Goal: Task Accomplishment & Management: Use online tool/utility

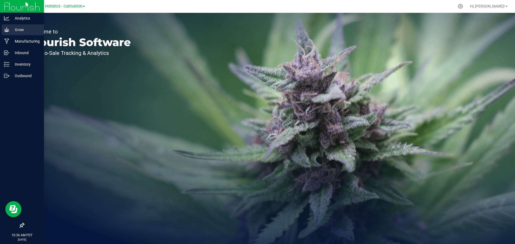
click at [6, 30] on icon at bounding box center [6, 29] width 5 height 5
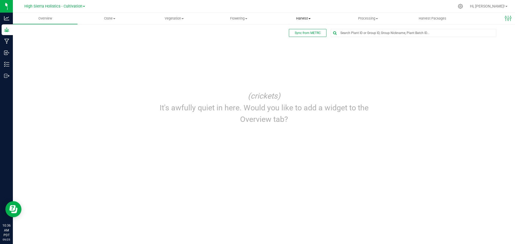
click at [303, 18] on span "Harvest" at bounding box center [303, 18] width 64 height 5
click at [287, 31] on span "Harvests" at bounding box center [286, 32] width 30 height 5
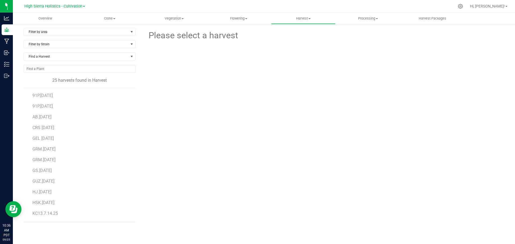
scroll to position [138, 0]
click at [54, 212] on li "TLM.[DATE]" at bounding box center [81, 214] width 99 height 15
click at [48, 215] on span "TLM.[DATE]" at bounding box center [43, 214] width 23 height 5
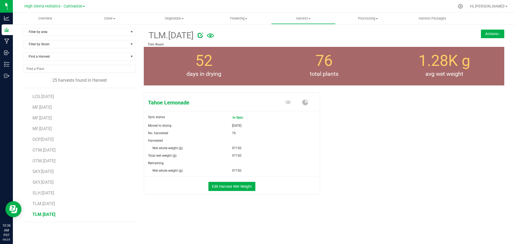
click at [497, 37] on button "Actions" at bounding box center [492, 34] width 23 height 9
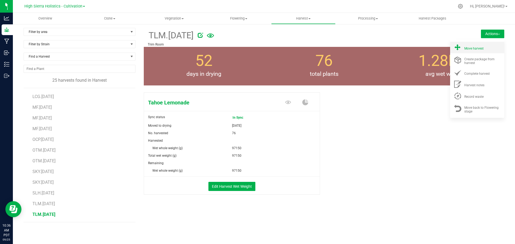
click at [468, 49] on span "Move harvest" at bounding box center [473, 49] width 19 height 4
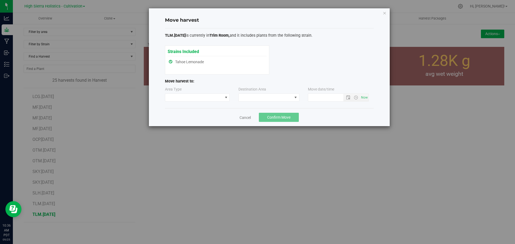
type input "[DATE] 10:36 AM"
click at [219, 99] on span at bounding box center [194, 98] width 58 height 8
click at [190, 117] on li "Processing" at bounding box center [197, 116] width 64 height 9
click at [266, 98] on span at bounding box center [266, 98] width 54 height 8
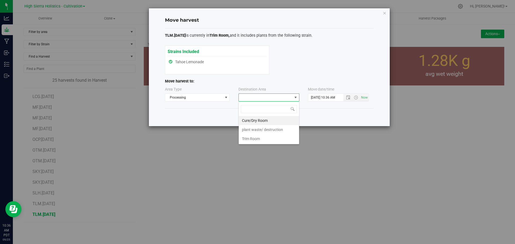
scroll to position [8, 61]
click at [259, 141] on li "Trim Room" at bounding box center [269, 138] width 60 height 9
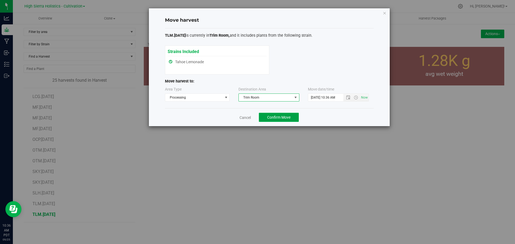
click at [278, 118] on span "Confirm Move" at bounding box center [278, 117] width 23 height 4
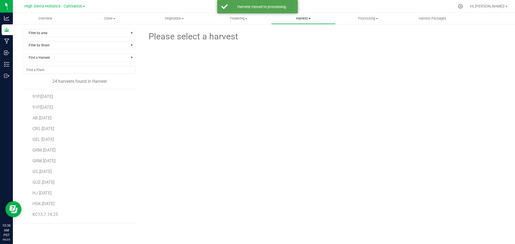
click at [309, 22] on uib-tab-heading "Harvest Harvests Harvested plants" at bounding box center [303, 18] width 64 height 11
click at [362, 16] on uib-tab-heading "Processing Create package Processing harvests Processing plants Completed harve…" at bounding box center [368, 18] width 64 height 11
click at [361, 39] on span "Processing harvests" at bounding box center [361, 38] width 50 height 5
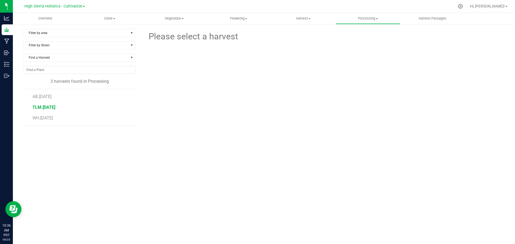
click at [46, 107] on span "TLM.[DATE]" at bounding box center [43, 107] width 23 height 5
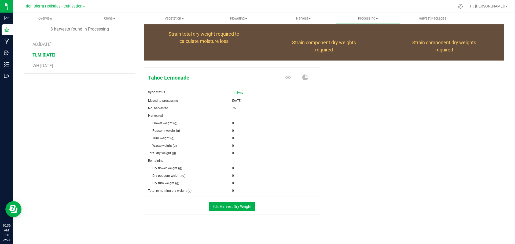
scroll to position [54, 0]
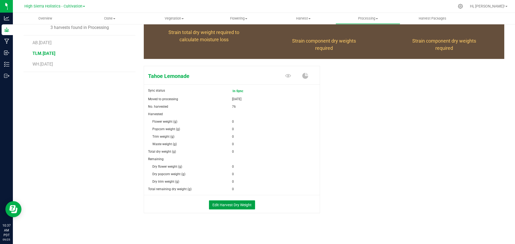
click at [225, 205] on button "Edit Harvest Dry Weight" at bounding box center [232, 205] width 46 height 9
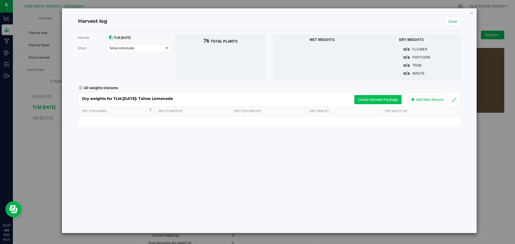
click at [382, 101] on button "Create Harvest Package" at bounding box center [377, 99] width 47 height 9
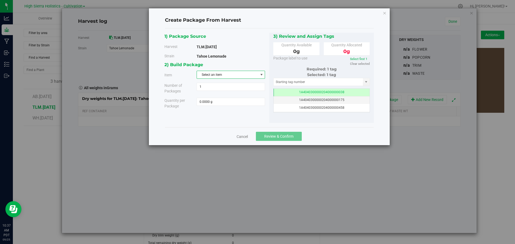
click at [222, 73] on span "Select an item" at bounding box center [227, 75] width 61 height 8
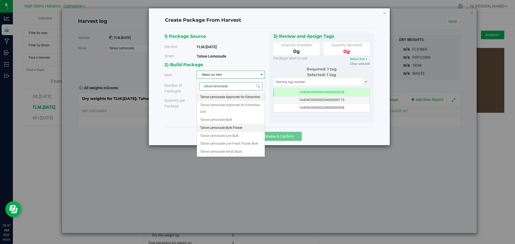
click at [225, 132] on li "Tahoe Lemonade Bulk Flower" at bounding box center [231, 128] width 68 height 8
type input "tahoe lemonade"
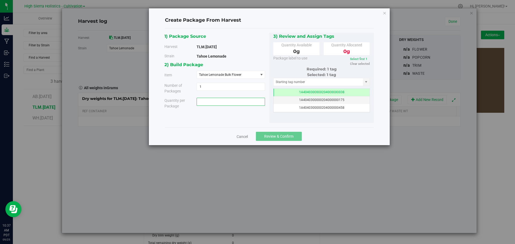
click at [215, 101] on span at bounding box center [231, 102] width 68 height 8
type input "2265"
type input "2265.0000 g"
click at [290, 82] on input "text" at bounding box center [319, 82] width 90 height 8
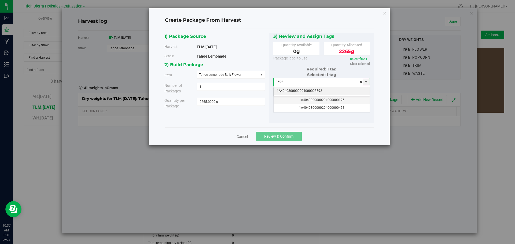
click at [295, 91] on li "1A4040300000204000003592" at bounding box center [322, 91] width 96 height 8
type input "1A4040300000204000003592"
click at [384, 15] on icon "button" at bounding box center [385, 13] width 4 height 6
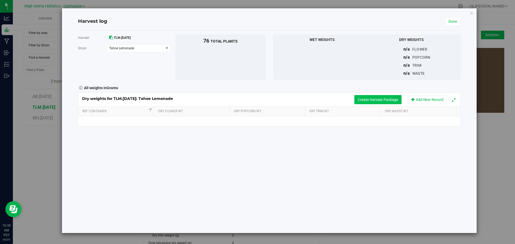
click at [386, 98] on button "Create Harvest Package" at bounding box center [377, 99] width 47 height 9
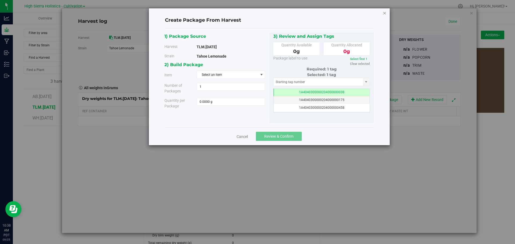
click at [385, 11] on icon "button" at bounding box center [385, 13] width 4 height 6
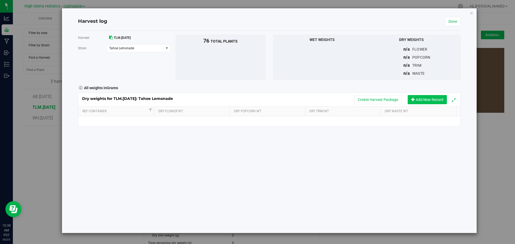
click at [427, 100] on button "Add New Record" at bounding box center [427, 99] width 39 height 9
click at [470, 13] on icon "button" at bounding box center [472, 13] width 4 height 6
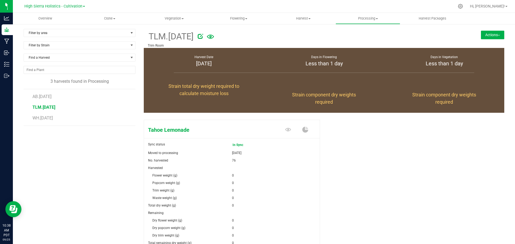
click at [483, 37] on button "Actions" at bounding box center [492, 35] width 23 height 9
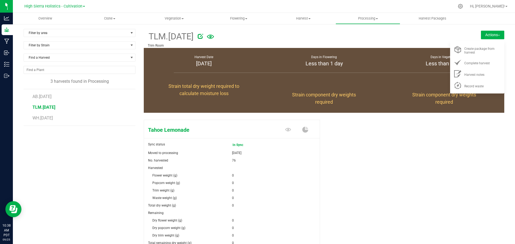
click at [365, 145] on div "Tahoe Lemonade Sync status In Sync Moved to processing [DATE] No. harvested 76 …" at bounding box center [324, 199] width 361 height 163
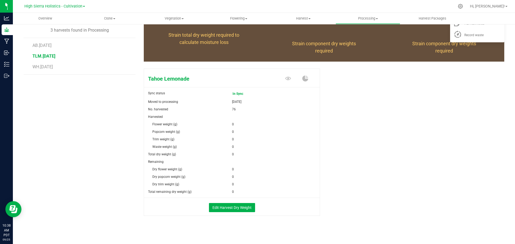
scroll to position [54, 0]
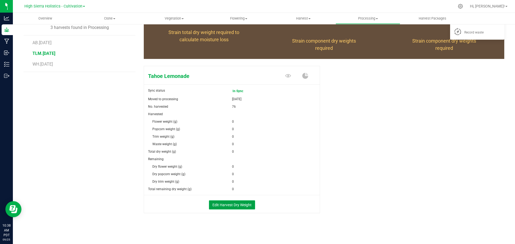
click at [234, 205] on button "Edit Harvest Dry Weight" at bounding box center [232, 205] width 46 height 9
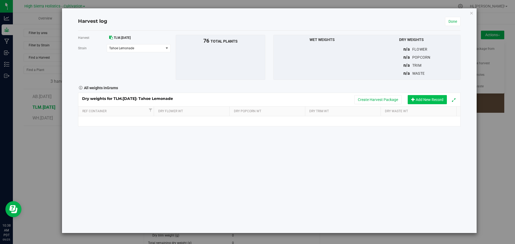
click at [424, 96] on button "Add New Record" at bounding box center [427, 99] width 39 height 9
click at [414, 102] on button "Add New Record" at bounding box center [427, 99] width 39 height 9
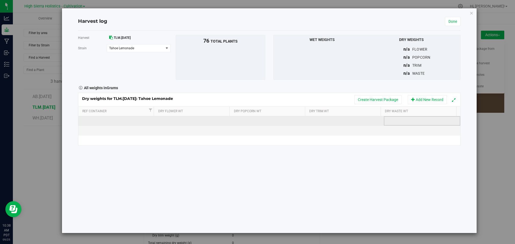
click at [406, 125] on div at bounding box center [424, 121] width 72 height 8
click at [393, 120] on div at bounding box center [424, 121] width 72 height 8
click at [355, 121] on td at bounding box center [345, 121] width 76 height 10
click at [255, 122] on td at bounding box center [269, 121] width 76 height 10
click at [105, 118] on td at bounding box center [116, 121] width 76 height 10
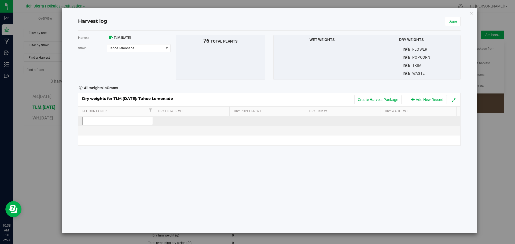
type input "1"
drag, startPoint x: 293, startPoint y: 13, endPoint x: 297, endPoint y: 74, distance: 61.0
click at [297, 74] on div "Harvest log Done Harvest TLM.[DATE] [GEOGRAPHIC_DATA] Tahoe Lemonade Select str…" at bounding box center [269, 120] width 415 height 225
click at [473, 13] on icon "button" at bounding box center [472, 13] width 4 height 6
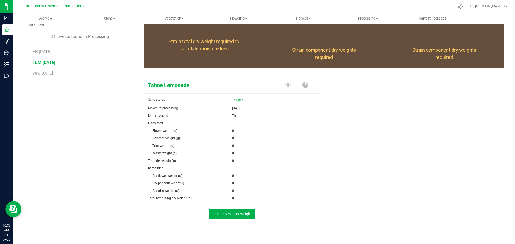
scroll to position [54, 0]
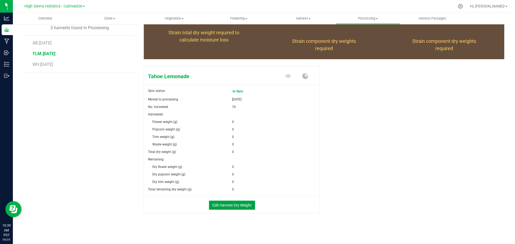
click at [237, 207] on button "Edit Harvest Dry Weight" at bounding box center [232, 205] width 46 height 9
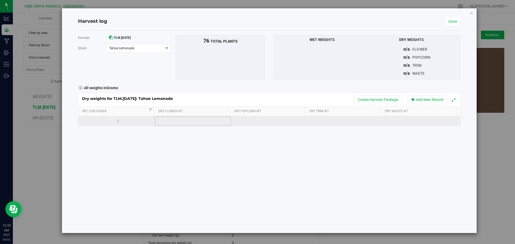
click at [174, 119] on td at bounding box center [193, 121] width 76 height 10
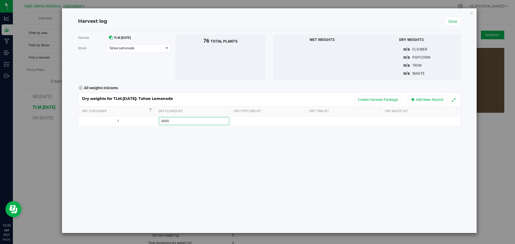
type input "80000"
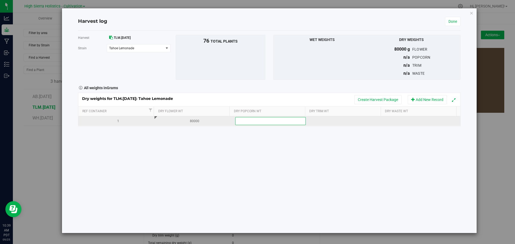
click at [192, 123] on div "80000" at bounding box center [194, 121] width 72 height 5
click at [177, 122] on input "80000" at bounding box center [194, 121] width 70 height 8
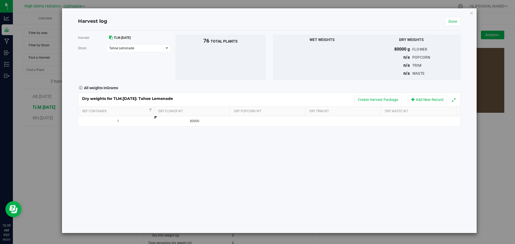
click at [341, 166] on div "Harvest TLM.[DATE] [GEOGRAPHIC_DATA] Tahoe Lemonade Select strain Tahoe Lemonad…" at bounding box center [269, 132] width 383 height 203
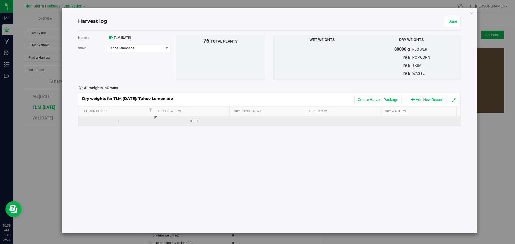
click at [193, 122] on div "80000" at bounding box center [194, 121] width 72 height 5
click at [193, 122] on input "80000" at bounding box center [194, 121] width 70 height 8
click at [471, 14] on icon "button" at bounding box center [472, 13] width 4 height 6
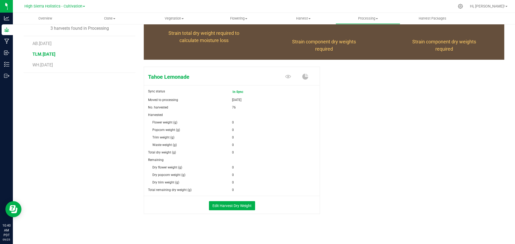
scroll to position [54, 0]
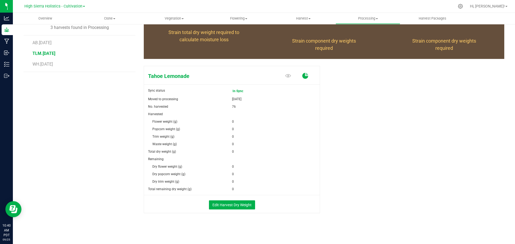
click at [303, 77] on icon at bounding box center [305, 76] width 6 height 6
click at [287, 77] on icon at bounding box center [288, 75] width 6 height 3
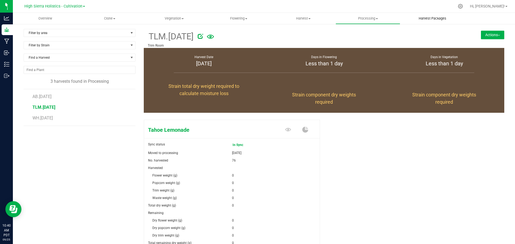
click at [433, 21] on span "Harvest Packages" at bounding box center [433, 18] width 42 height 5
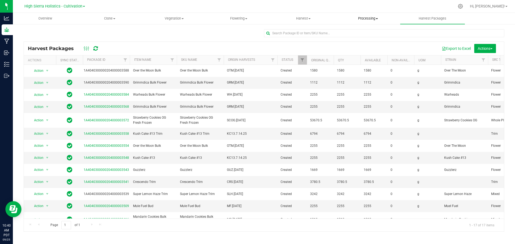
click at [368, 21] on uib-tab-heading "Processing Create package Processing harvests Processing plants Completed harve…" at bounding box center [368, 18] width 64 height 11
click at [361, 39] on span "Processing harvests" at bounding box center [361, 38] width 50 height 5
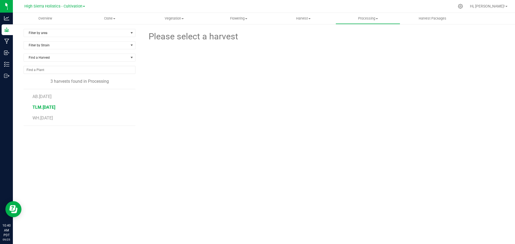
click at [40, 109] on span "TLM.[DATE]" at bounding box center [43, 107] width 23 height 5
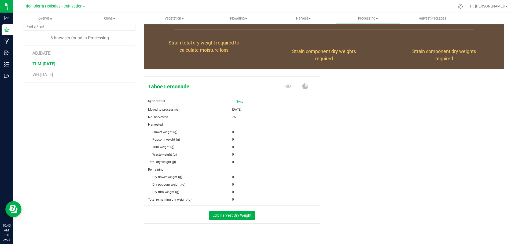
scroll to position [54, 0]
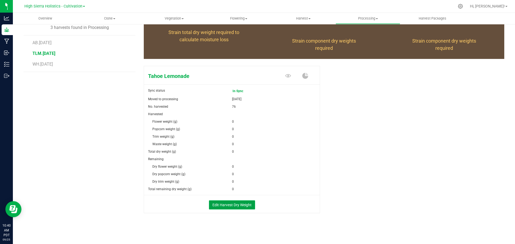
click at [232, 205] on button "Edit Harvest Dry Weight" at bounding box center [232, 205] width 46 height 9
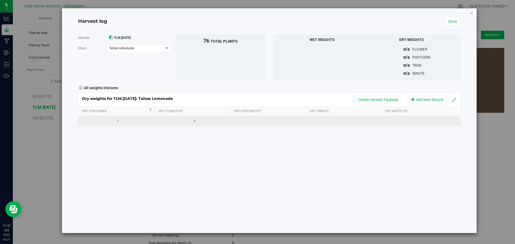
click at [190, 121] on div "0" at bounding box center [194, 121] width 72 height 5
type input "2265"
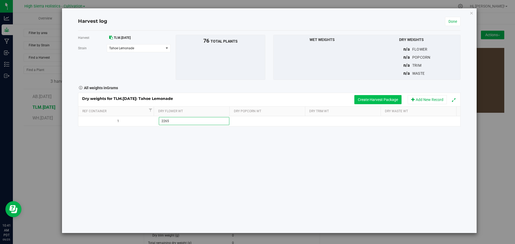
click at [373, 102] on div "Dry weights for TLM.[DATE]: Tahoe Lemonade Create Harvest Package Add New Recor…" at bounding box center [269, 110] width 383 height 34
click at [450, 22] on link "Done" at bounding box center [453, 21] width 16 height 9
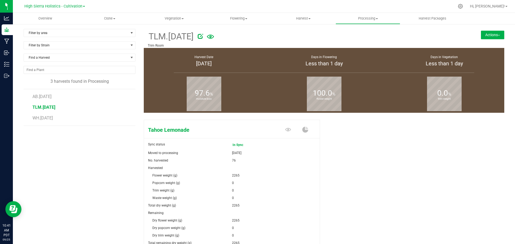
click at [491, 32] on button "Actions" at bounding box center [492, 35] width 23 height 9
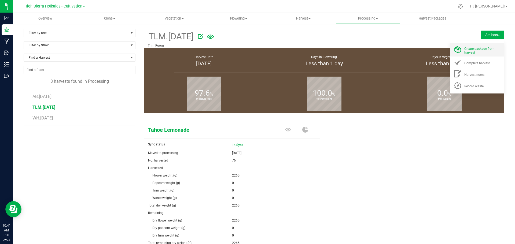
click at [464, 51] on span "Create package from harvest" at bounding box center [479, 51] width 30 height 8
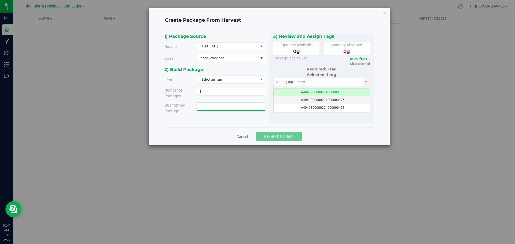
click at [215, 106] on span at bounding box center [231, 107] width 68 height 8
type input "2265"
type input "2265.0000 g"
click at [320, 80] on input "text" at bounding box center [319, 82] width 90 height 8
click at [230, 82] on span "Select an item" at bounding box center [227, 80] width 61 height 8
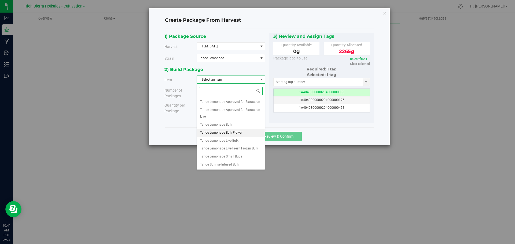
click at [223, 134] on span "Tahoe Lemonade Bulk Flower" at bounding box center [221, 133] width 42 height 7
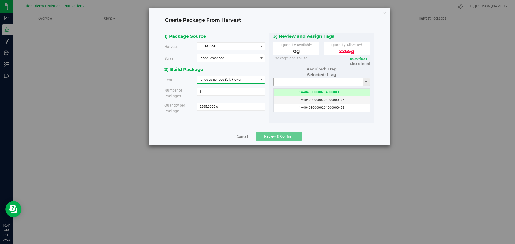
click at [316, 84] on input "text" at bounding box center [319, 82] width 90 height 8
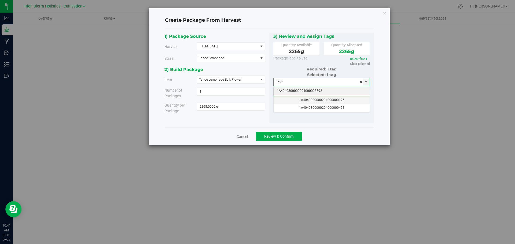
click at [312, 91] on li "1A4040300000204000003592" at bounding box center [322, 91] width 96 height 8
type input "1A4040300000204000003592"
click at [267, 117] on div "2) Build Package Item Tahoe Lemonade Bulk Flower Tahoe Lemonade Approved for Ex…" at bounding box center [216, 92] width 105 height 52
click at [271, 136] on span "Review & Confirm" at bounding box center [278, 136] width 29 height 4
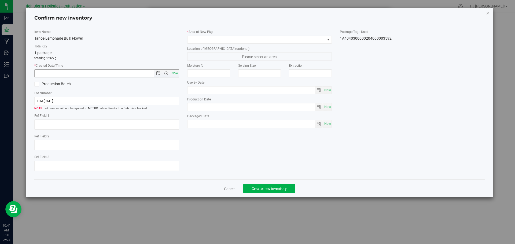
click at [174, 74] on span "Now" at bounding box center [174, 73] width 9 height 8
type input "[DATE] 10:41 AM"
click at [263, 42] on span at bounding box center [257, 40] width 138 height 8
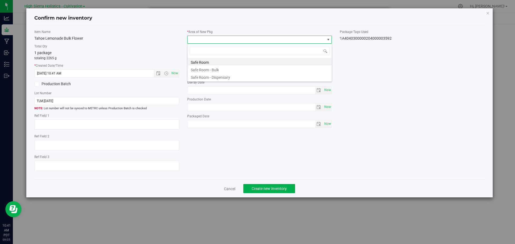
scroll to position [8, 145]
click at [230, 62] on li "Safe Room" at bounding box center [260, 62] width 144 height 8
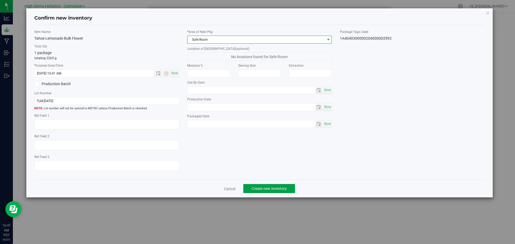
click at [256, 192] on button "Create new inventory" at bounding box center [269, 188] width 52 height 9
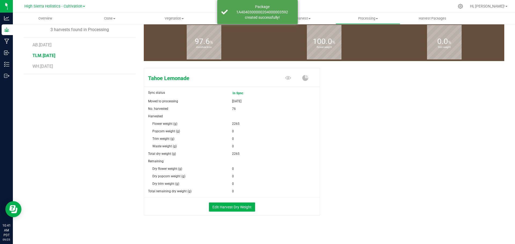
scroll to position [54, 0]
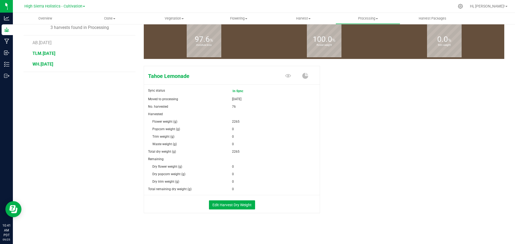
click at [46, 63] on span "WH.[DATE]" at bounding box center [42, 64] width 21 height 5
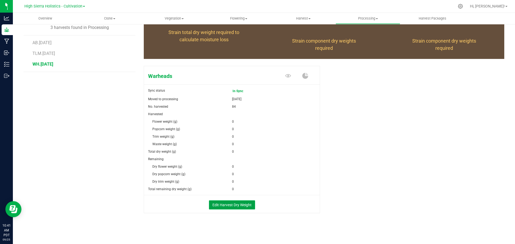
click at [232, 204] on button "Edit Harvest Dry Weight" at bounding box center [232, 205] width 46 height 9
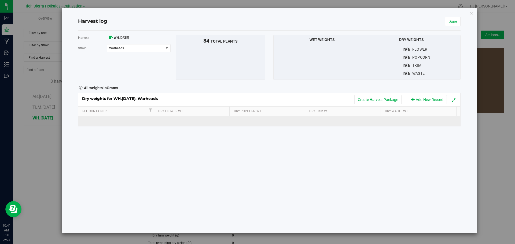
click at [114, 121] on td at bounding box center [116, 121] width 76 height 10
type input "1"
type input "2"
type input "1625"
click at [431, 98] on button "Add New Record" at bounding box center [427, 99] width 39 height 9
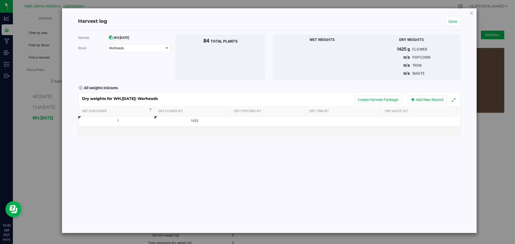
click at [471, 13] on icon "button" at bounding box center [472, 13] width 4 height 6
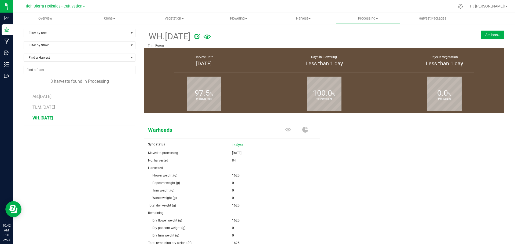
click at [483, 36] on button "Actions" at bounding box center [492, 35] width 23 height 9
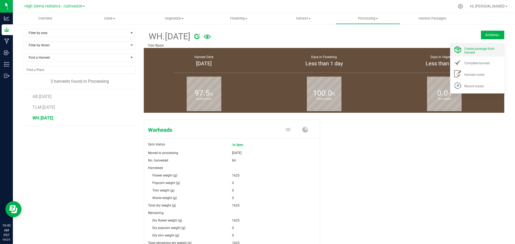
click at [473, 54] on div "Create package from harvest" at bounding box center [482, 49] width 36 height 9
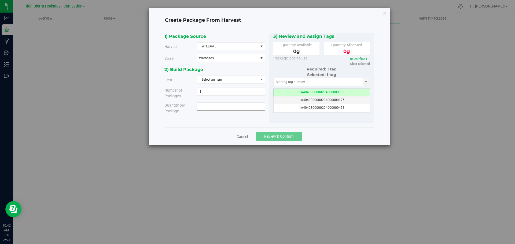
click at [212, 108] on span at bounding box center [231, 107] width 68 height 8
type input "1624"
type input "1624.0000 g"
click at [226, 80] on span "Select an item" at bounding box center [227, 80] width 61 height 8
click at [223, 104] on span "Warheads Bulk Flower" at bounding box center [216, 102] width 32 height 7
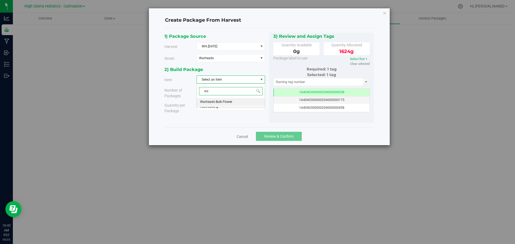
type input "wa"
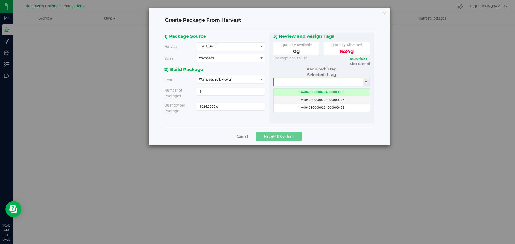
click at [310, 81] on input "text" at bounding box center [319, 82] width 90 height 8
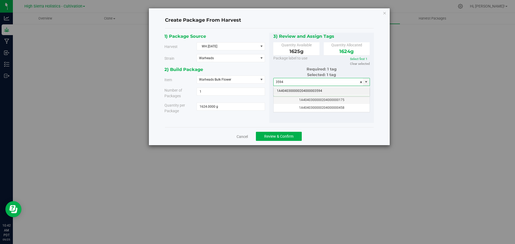
click at [309, 92] on li "1A4040300000204000003594" at bounding box center [322, 91] width 96 height 8
type input "1A4040300000204000003594"
click at [206, 107] on span "1624.0000 g 1624" at bounding box center [231, 107] width 68 height 8
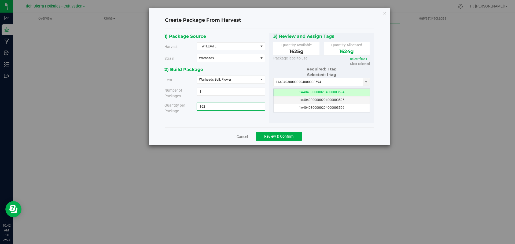
type input "1625"
type input "1625.0000 g"
click at [208, 133] on div "Cancel Review & Confirm" at bounding box center [269, 136] width 209 height 18
click at [269, 138] on span "Review & Confirm" at bounding box center [278, 136] width 29 height 4
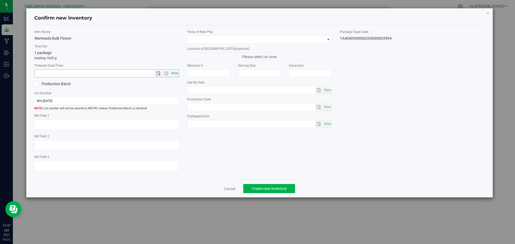
click at [174, 75] on span "Now" at bounding box center [174, 73] width 9 height 8
type input "[DATE] 10:42 AM"
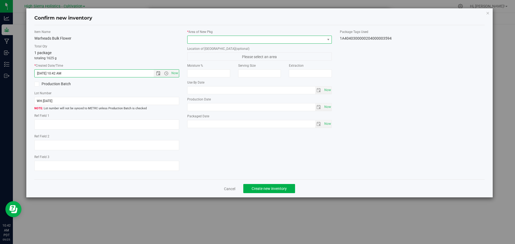
click at [256, 41] on span at bounding box center [257, 40] width 138 height 8
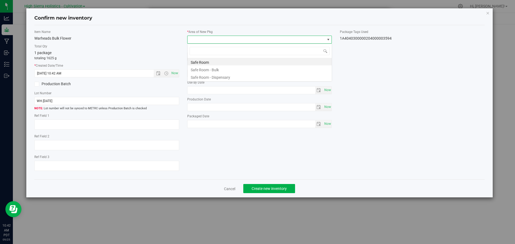
scroll to position [8, 145]
click at [224, 62] on li "Safe Room" at bounding box center [260, 62] width 144 height 8
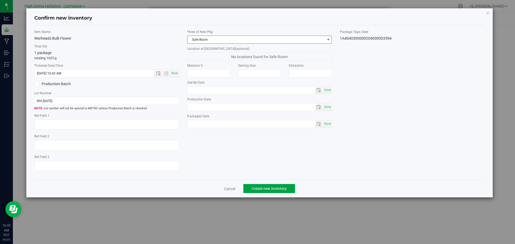
click at [259, 189] on span "Create new inventory" at bounding box center [269, 189] width 35 height 4
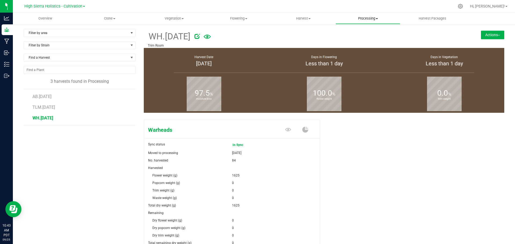
click at [361, 19] on span "Processing" at bounding box center [368, 18] width 64 height 5
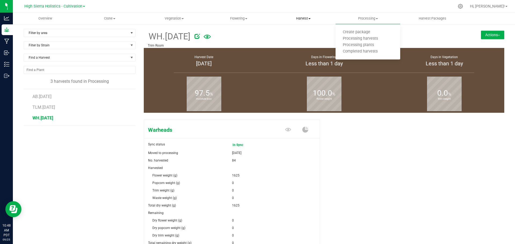
click at [303, 20] on span "Harvest" at bounding box center [303, 18] width 64 height 5
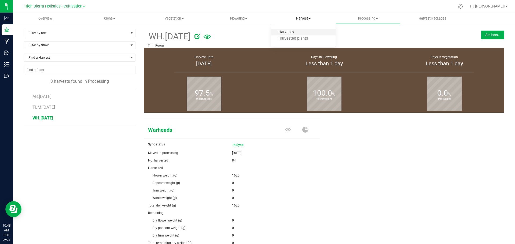
click at [285, 32] on span "Harvests" at bounding box center [286, 32] width 30 height 5
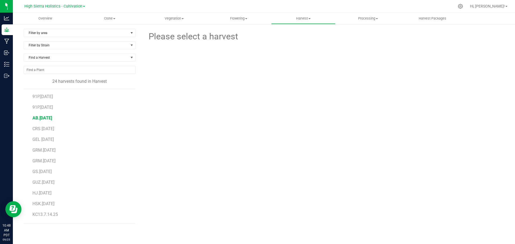
click at [43, 120] on span "AB.[DATE]" at bounding box center [42, 118] width 20 height 5
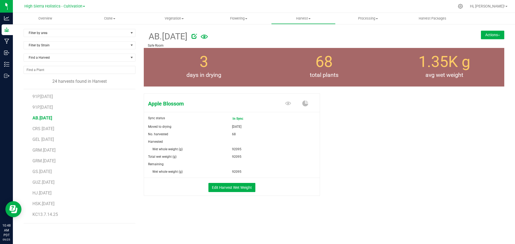
click at [490, 35] on button "Actions" at bounding box center [492, 35] width 23 height 9
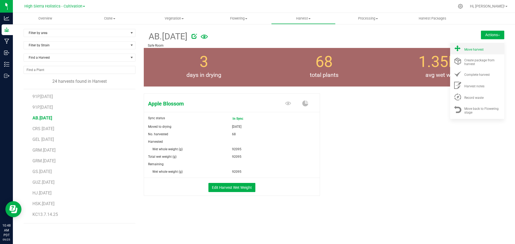
click at [468, 49] on span "Move harvest" at bounding box center [473, 50] width 19 height 4
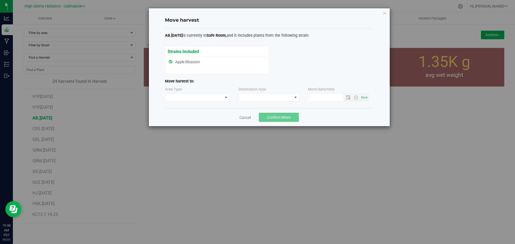
type input "[DATE] 10:48 AM"
click at [194, 98] on span at bounding box center [194, 98] width 58 height 8
click at [186, 116] on li "Processing" at bounding box center [197, 116] width 64 height 9
click at [248, 100] on span at bounding box center [266, 98] width 54 height 8
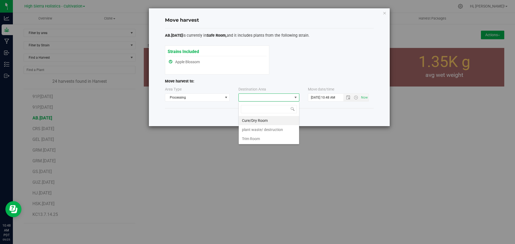
scroll to position [8, 61]
click at [251, 120] on li "Cure/Dry Room" at bounding box center [269, 120] width 60 height 9
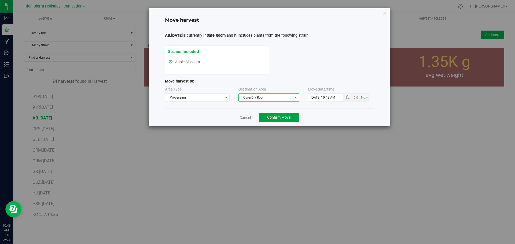
click at [274, 117] on span "Confirm Move" at bounding box center [278, 117] width 23 height 4
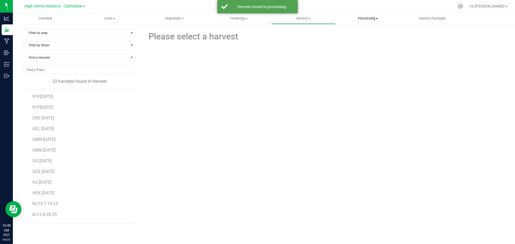
click at [357, 19] on span "Processing" at bounding box center [368, 18] width 64 height 5
click at [355, 39] on span "Processing harvests" at bounding box center [361, 38] width 50 height 5
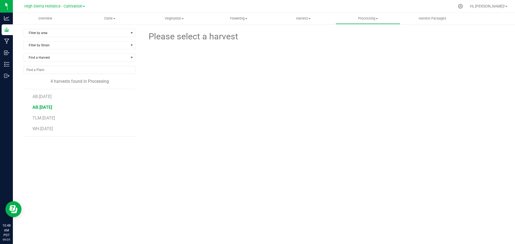
click at [47, 109] on span "AB.[DATE]" at bounding box center [42, 107] width 20 height 5
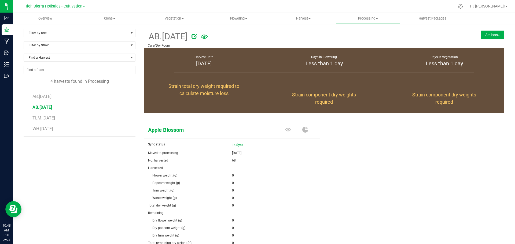
click at [488, 36] on button "Actions" at bounding box center [492, 35] width 23 height 9
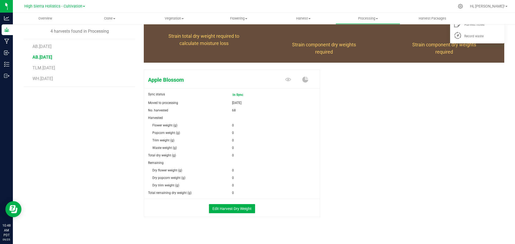
scroll to position [54, 0]
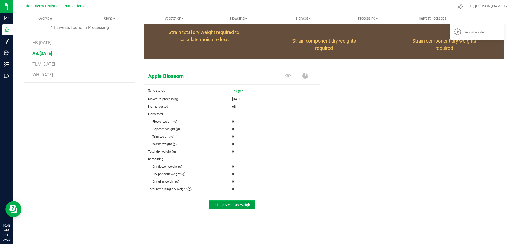
click at [227, 206] on button "Edit Harvest Dry Weight" at bounding box center [232, 205] width 46 height 9
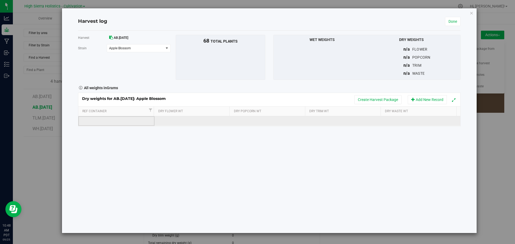
click at [120, 121] on td at bounding box center [116, 121] width 76 height 10
type input "1"
click at [213, 123] on input "text" at bounding box center [194, 121] width 70 height 8
type input "54912.66"
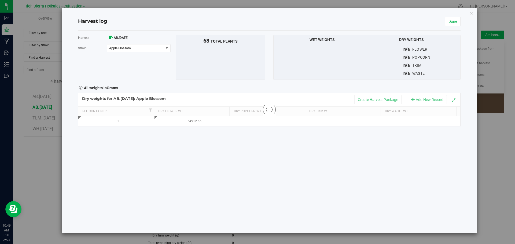
click at [242, 145] on div "Harvest AB.[DATE] [GEOGRAPHIC_DATA] Apple Blossom Select strain Apple Blossom T…" at bounding box center [269, 132] width 383 height 203
click at [427, 98] on button "Add New Record" at bounding box center [427, 99] width 39 height 9
click at [449, 21] on link "Done" at bounding box center [453, 21] width 16 height 9
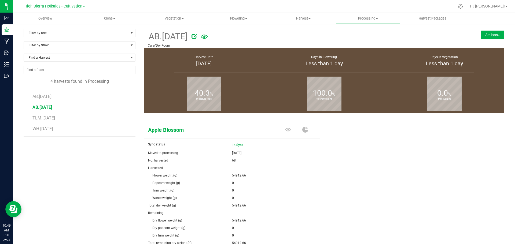
click at [484, 37] on button "Actions" at bounding box center [492, 35] width 23 height 9
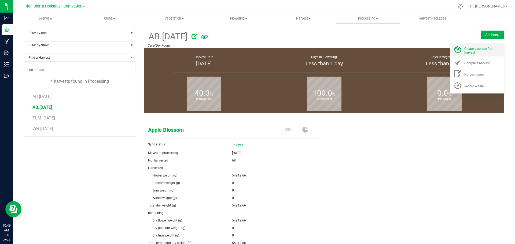
click at [480, 53] on div "Create package from harvest" at bounding box center [482, 49] width 36 height 9
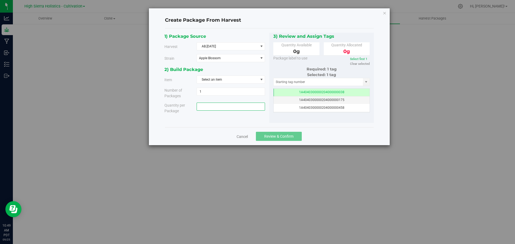
drag, startPoint x: 215, startPoint y: 106, endPoint x: 193, endPoint y: 108, distance: 21.8
click at [193, 108] on div "Quantity per Package" at bounding box center [214, 108] width 109 height 11
type input "54912.66"
type input "54912.6600 g"
click at [224, 80] on span "Select an item" at bounding box center [227, 80] width 61 height 8
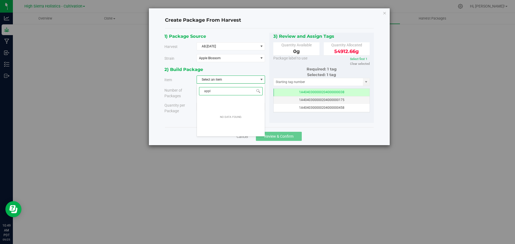
click at [204, 92] on input "appl" at bounding box center [231, 91] width 64 height 8
type input "appl"
click at [249, 178] on div "Create Package From Harvest 1) Package Source Harvest AB.[DATE] Select AB.[DATE…" at bounding box center [259, 122] width 519 height 244
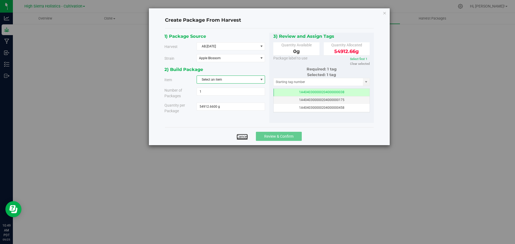
click at [240, 137] on link "Cancel" at bounding box center [242, 136] width 11 height 5
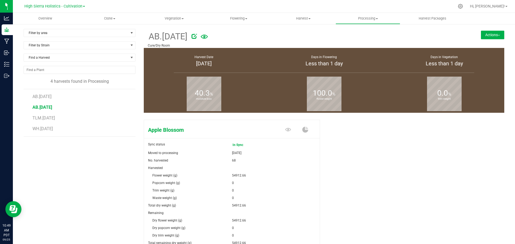
click at [493, 35] on button "Actions" at bounding box center [492, 35] width 23 height 9
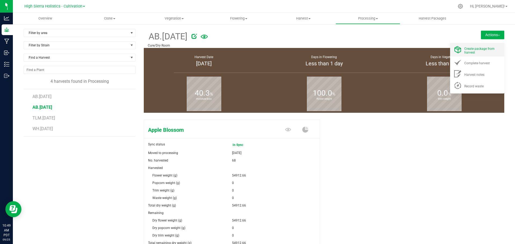
click at [471, 53] on div "Create package from harvest" at bounding box center [482, 49] width 36 height 9
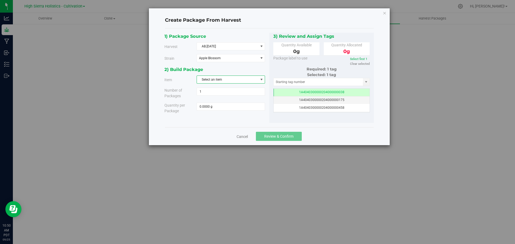
click at [210, 77] on span "Select an item" at bounding box center [227, 80] width 61 height 8
type input "apple"
click at [95, 82] on div "Create Package From Harvest 1) Package Source Harvest AB.[DATE] Select AB.[DATE…" at bounding box center [259, 122] width 519 height 244
click at [385, 14] on icon "button" at bounding box center [385, 13] width 4 height 6
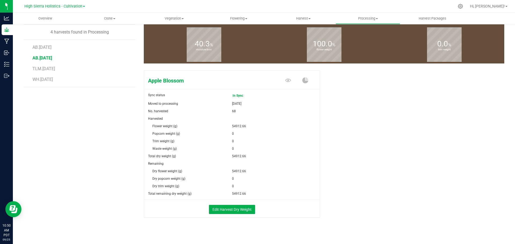
scroll to position [54, 0]
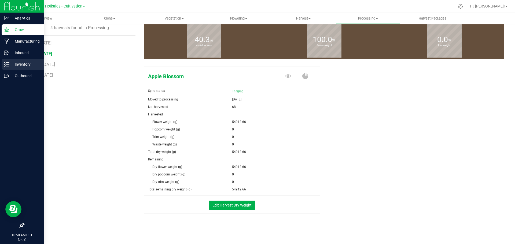
click at [9, 68] on div "Inventory" at bounding box center [23, 64] width 42 height 11
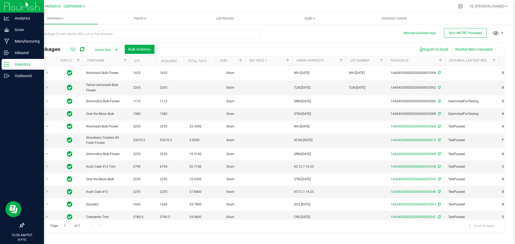
click at [7, 6] on img at bounding box center [22, 6] width 36 height 13
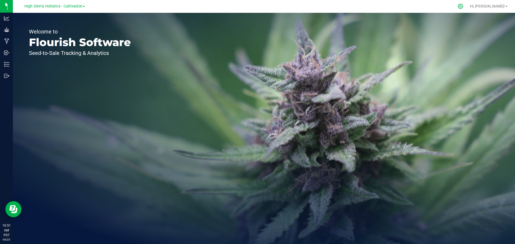
click at [463, 6] on icon at bounding box center [461, 6] width 6 height 6
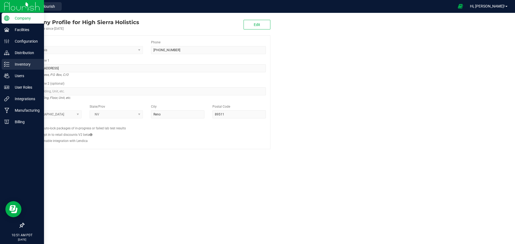
click at [14, 65] on p "Inventory" at bounding box center [25, 64] width 32 height 6
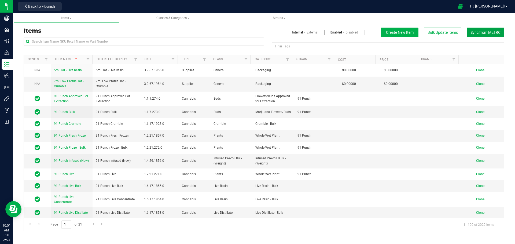
click at [487, 28] on button "Sync from METRC" at bounding box center [486, 33] width 38 height 10
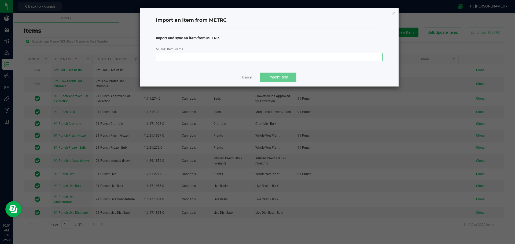
click at [175, 54] on input "METRC Item Name" at bounding box center [269, 57] width 227 height 8
type input "Apple Blossom Fresh Frozen"
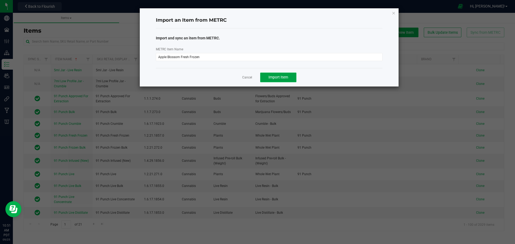
click at [285, 80] on button "Import Item" at bounding box center [278, 78] width 36 height 10
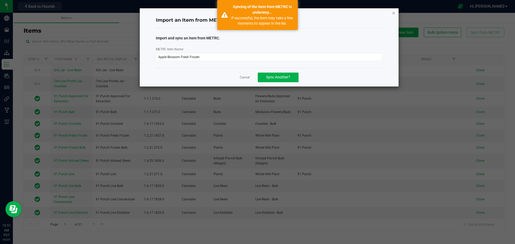
click at [394, 13] on icon "button" at bounding box center [394, 13] width 4 height 6
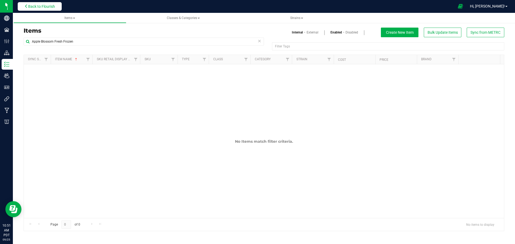
click at [27, 5] on icon at bounding box center [26, 6] width 4 height 4
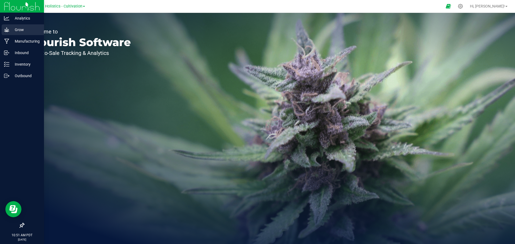
click at [16, 28] on p "Grow" at bounding box center [25, 30] width 32 height 6
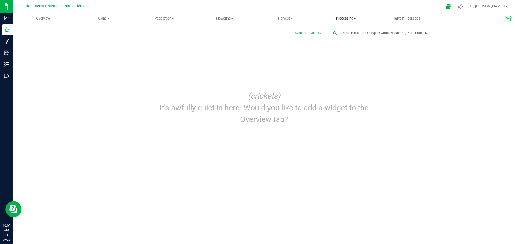
click at [343, 18] on span "Processing" at bounding box center [346, 18] width 60 height 5
click at [335, 38] on span "Processing harvests" at bounding box center [341, 38] width 50 height 5
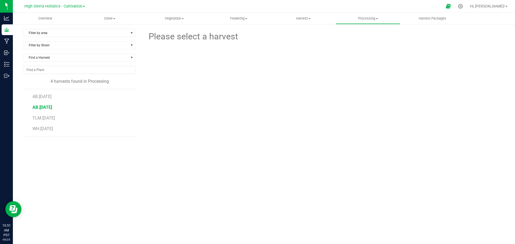
click at [39, 108] on span "AB.[DATE]" at bounding box center [42, 107] width 20 height 5
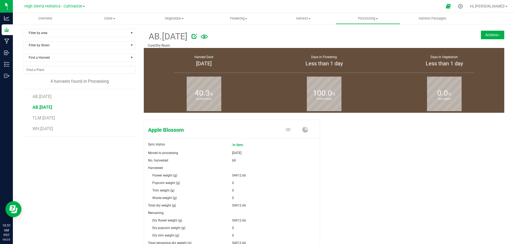
click at [488, 35] on button "Actions" at bounding box center [492, 35] width 23 height 9
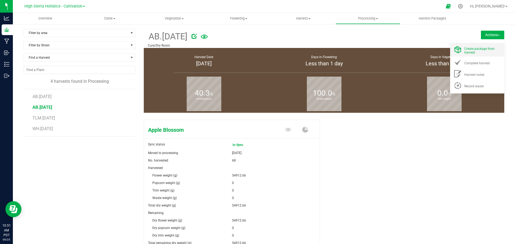
click at [478, 51] on span "Create package from harvest" at bounding box center [479, 51] width 30 height 8
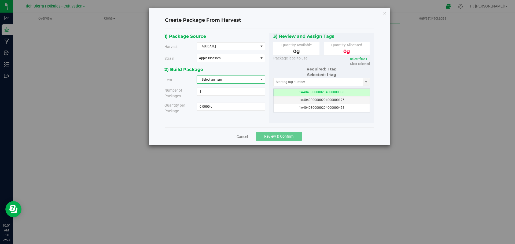
click at [215, 79] on span "Select an item" at bounding box center [227, 80] width 61 height 8
type input "app"
click at [385, 13] on icon "button" at bounding box center [385, 13] width 4 height 6
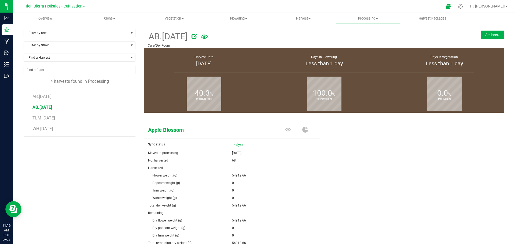
click at [487, 38] on button "Actions" at bounding box center [492, 35] width 23 height 9
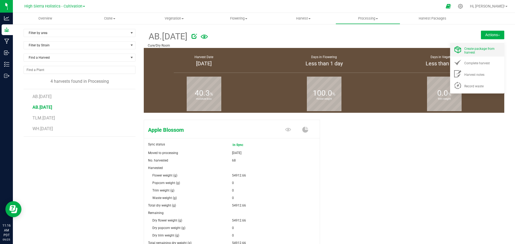
click at [469, 55] on li "Create package from harvest" at bounding box center [477, 50] width 54 height 14
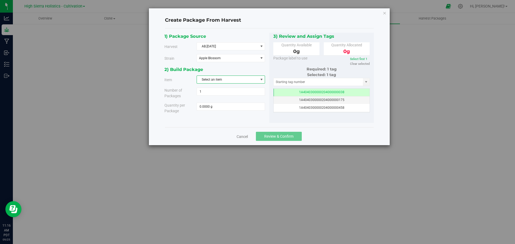
click at [233, 80] on span "Select an item" at bounding box center [227, 80] width 61 height 8
type input "app"
click at [384, 13] on icon "button" at bounding box center [385, 13] width 4 height 6
